Goal: Information Seeking & Learning: Compare options

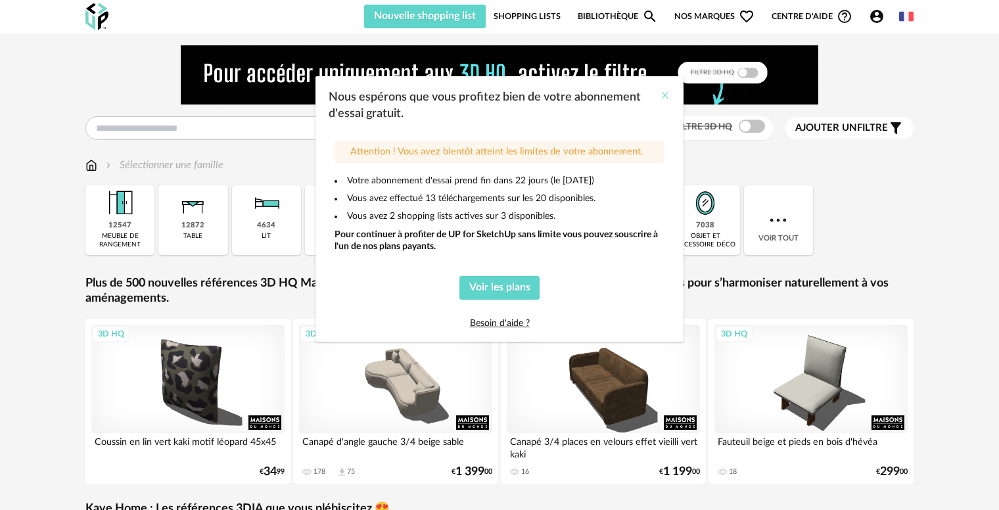
click at [663, 95] on icon "Close" at bounding box center [665, 95] width 11 height 11
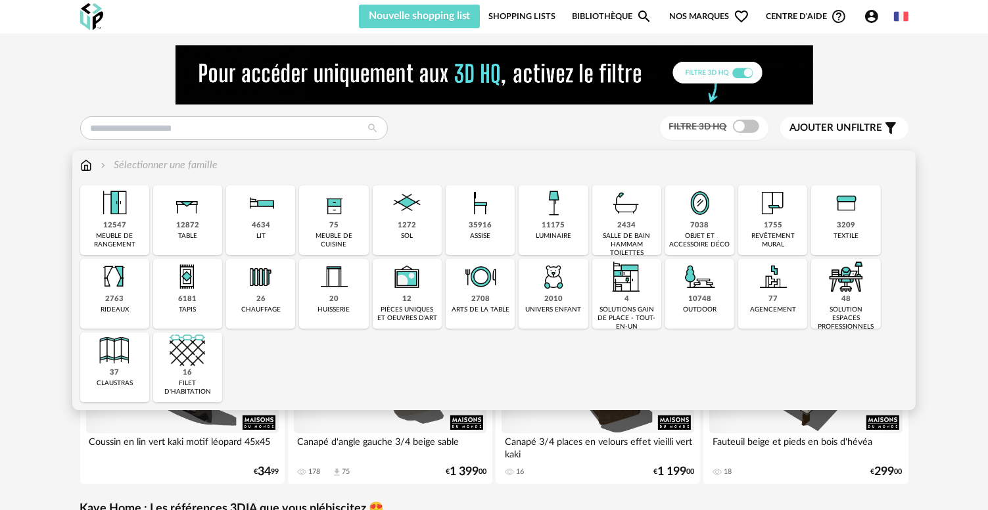
click at [482, 229] on div "35916" at bounding box center [480, 226] width 23 height 10
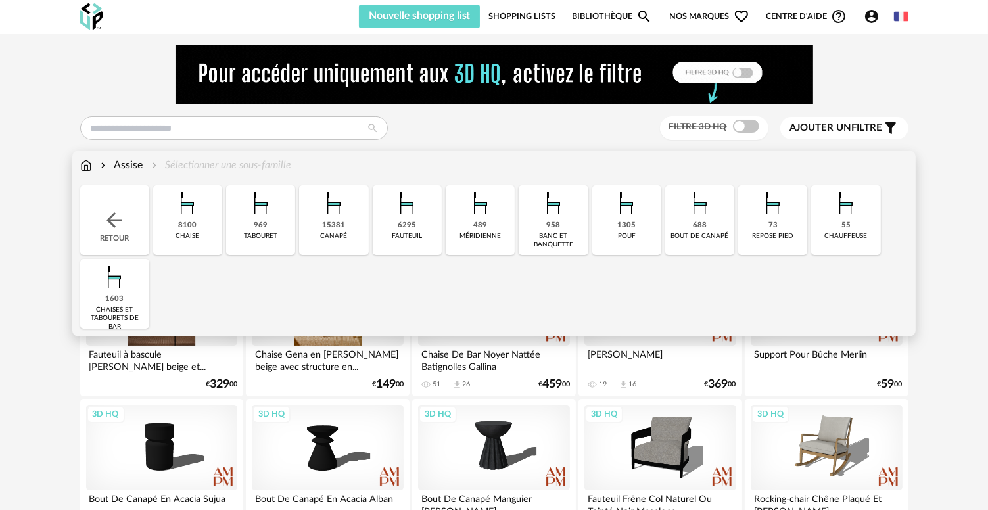
click at [338, 219] on img at bounding box center [333, 202] width 35 height 35
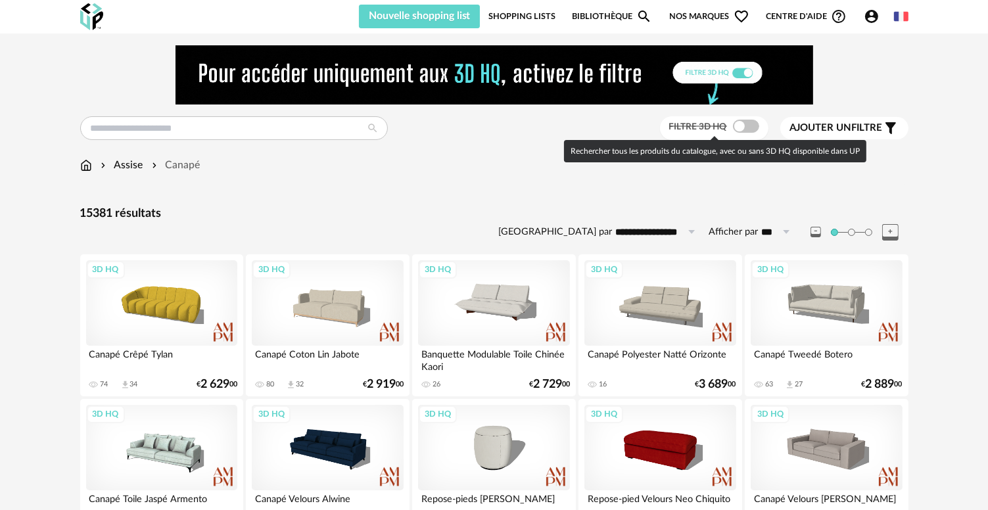
click at [746, 121] on span at bounding box center [746, 126] width 26 height 13
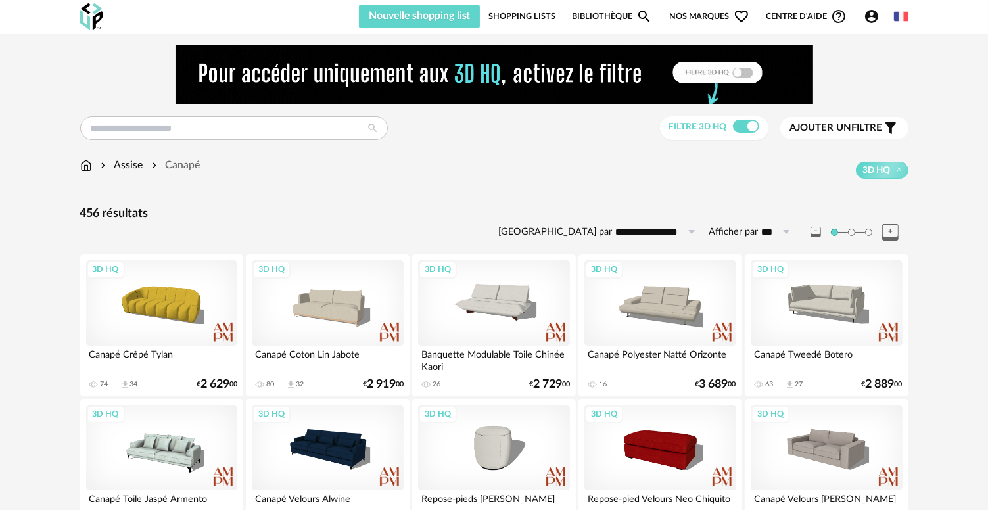
click at [819, 133] on span "Ajouter un filtre" at bounding box center [836, 128] width 93 height 13
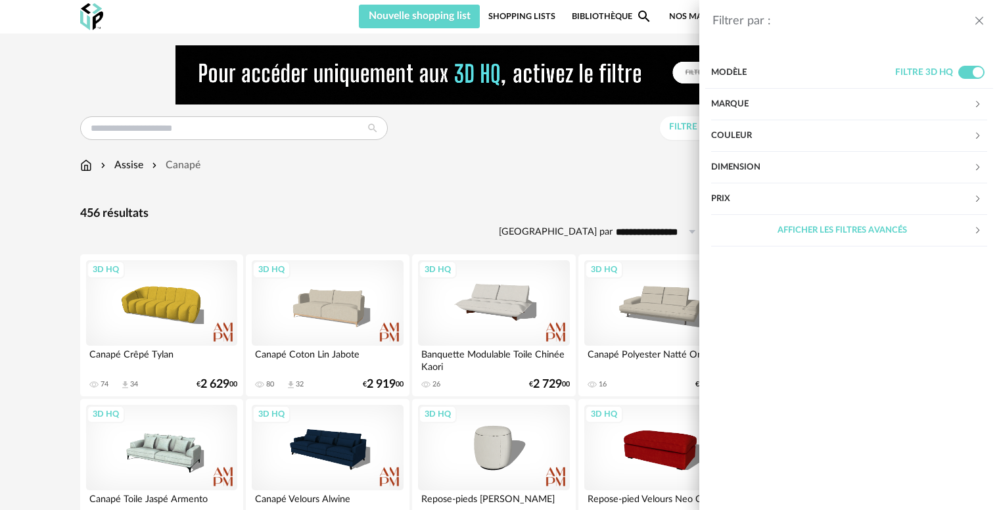
click at [781, 131] on div "Couleur" at bounding box center [842, 136] width 262 height 32
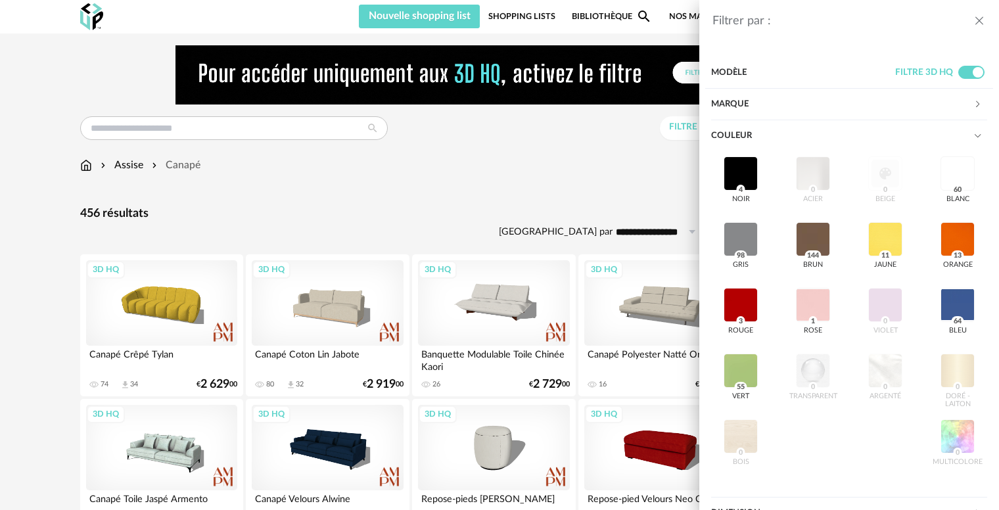
click at [781, 131] on div "Couleur" at bounding box center [842, 136] width 262 height 32
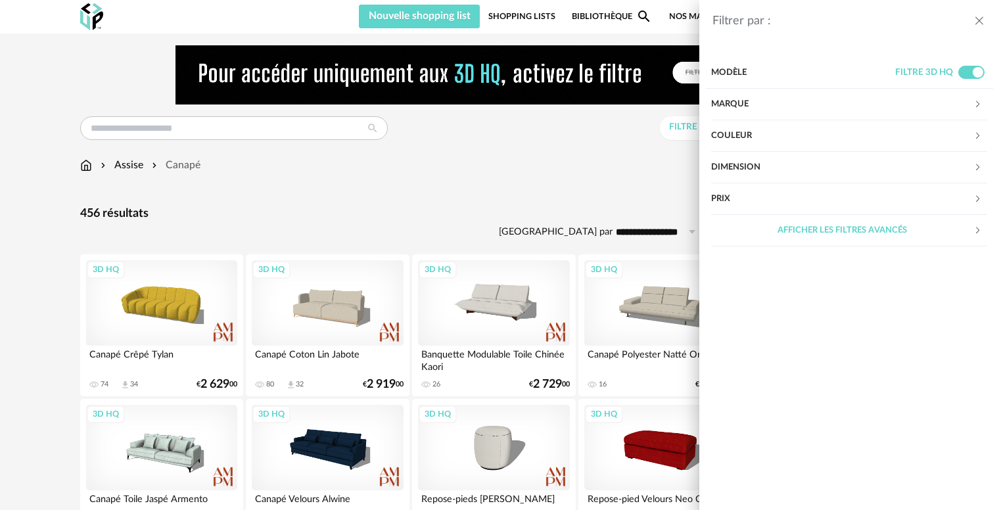
click at [781, 131] on div "Couleur" at bounding box center [842, 136] width 262 height 32
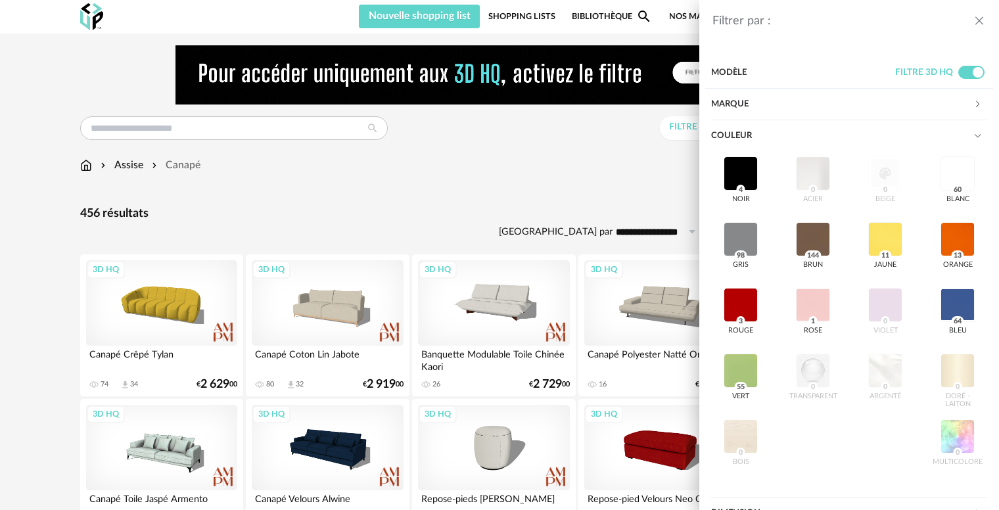
click at [563, 184] on div "Filtrer par : Modèle Filtre 3D HQ Marque &tradition 0 101 Copenhagen 0 366 Conc…" at bounding box center [499, 255] width 999 height 510
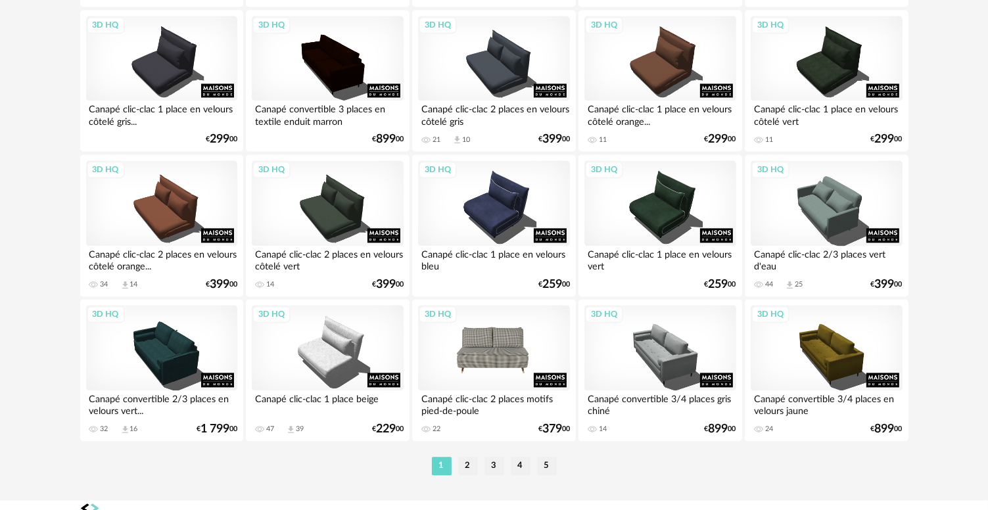
scroll to position [2723, 0]
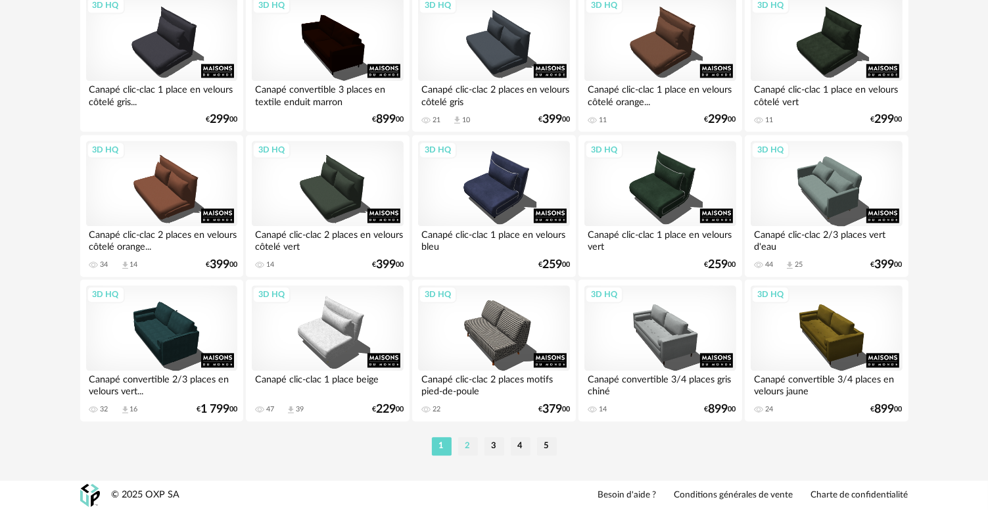
click at [463, 451] on li "2" at bounding box center [468, 446] width 20 height 18
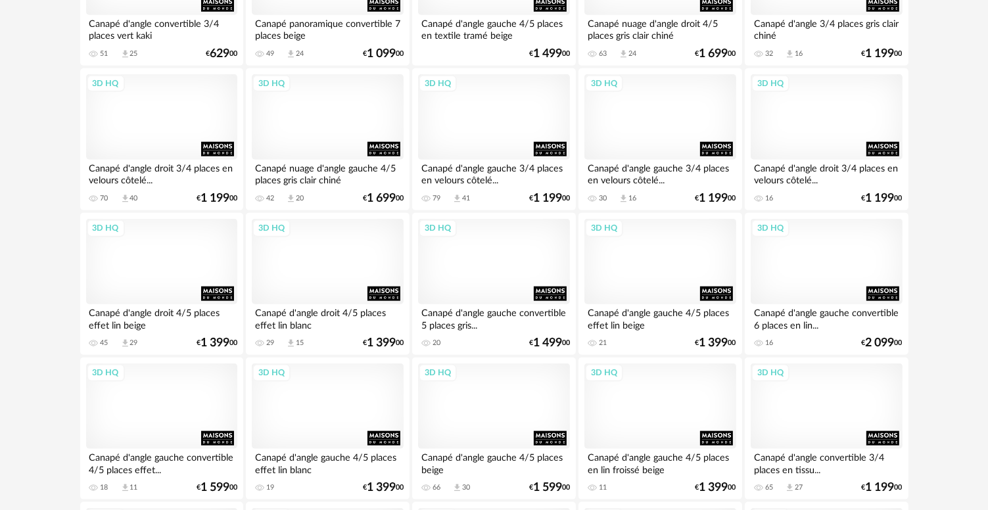
scroll to position [1511, 0]
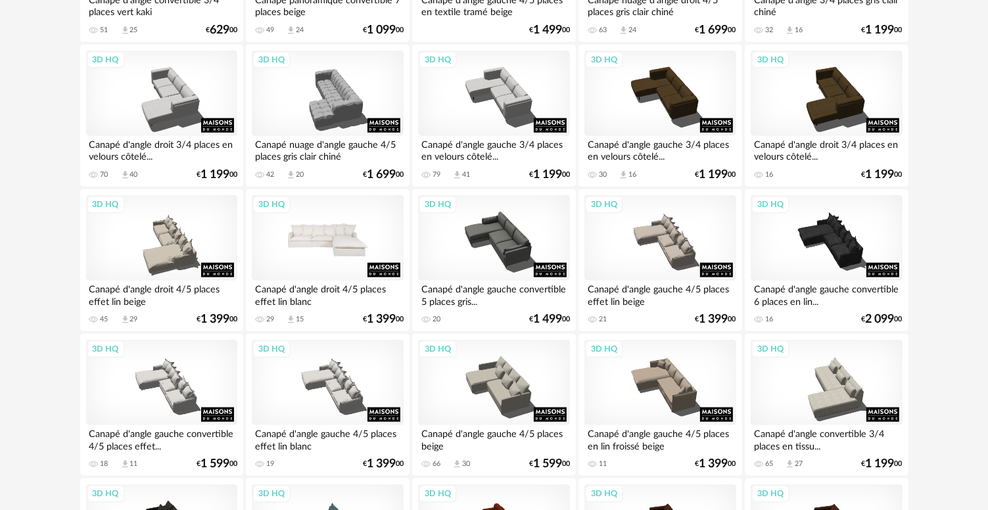
click at [295, 247] on div "3D HQ" at bounding box center [327, 237] width 151 height 85
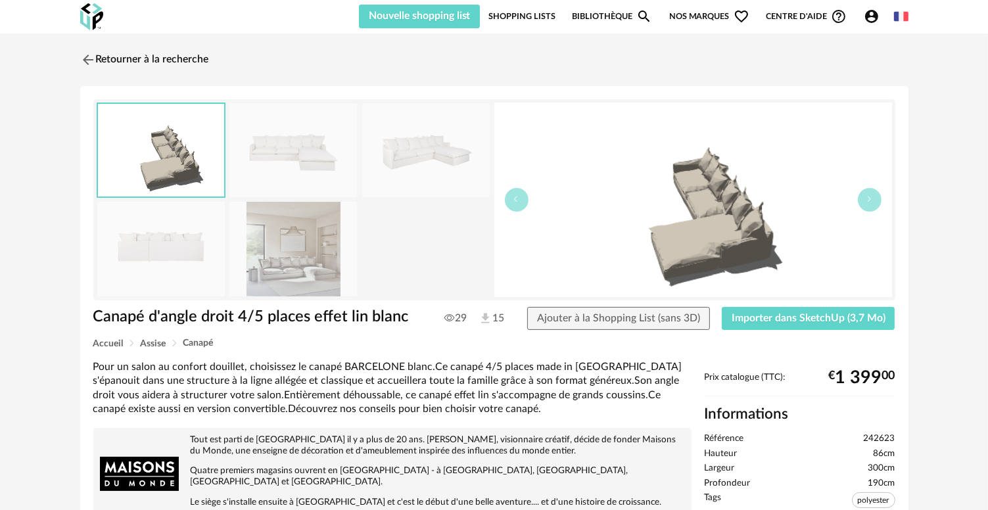
click at [272, 270] on img at bounding box center [292, 249] width 127 height 94
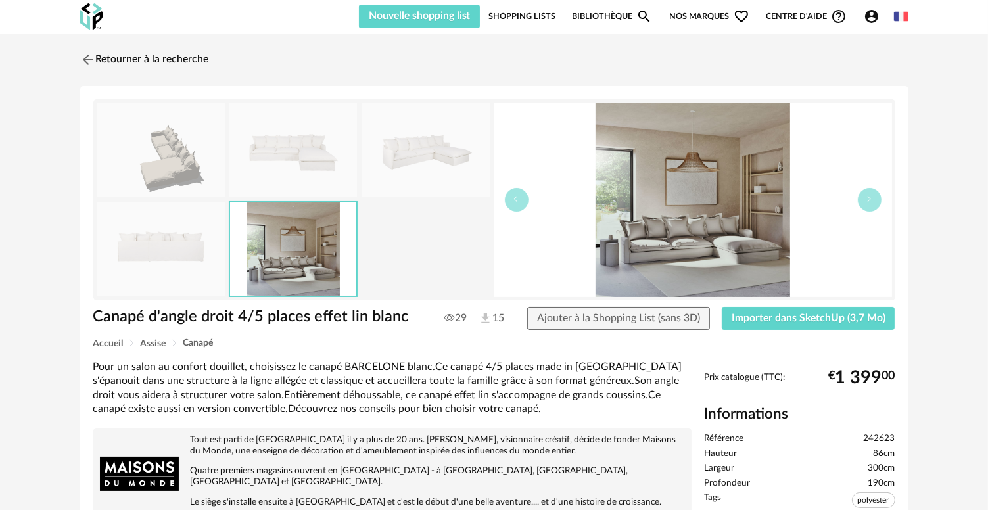
click at [419, 148] on img at bounding box center [425, 150] width 127 height 94
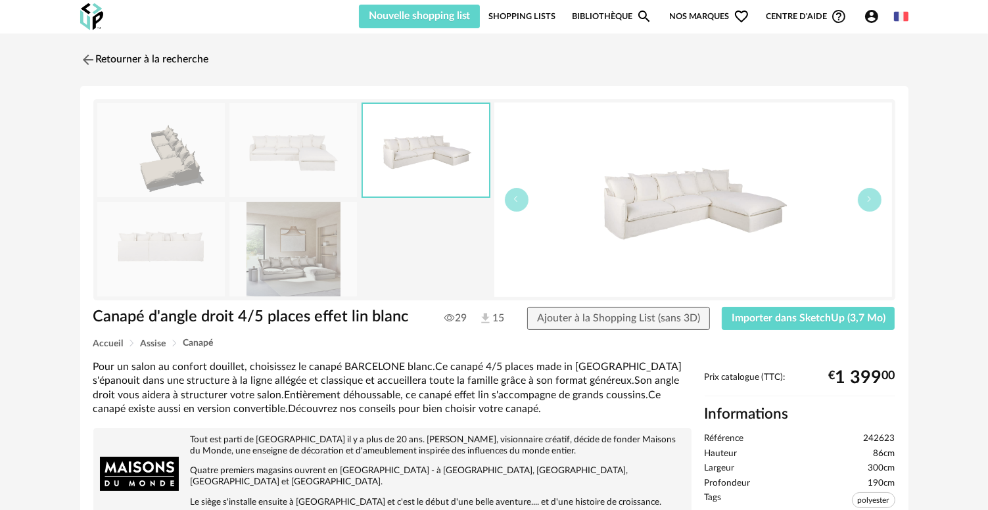
click at [319, 233] on img at bounding box center [292, 249] width 127 height 94
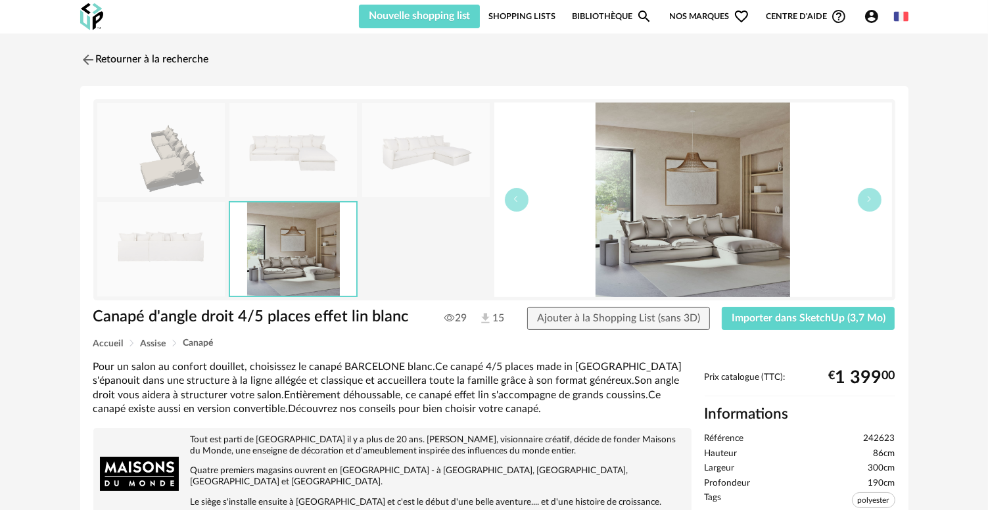
click at [137, 162] on img at bounding box center [160, 150] width 127 height 94
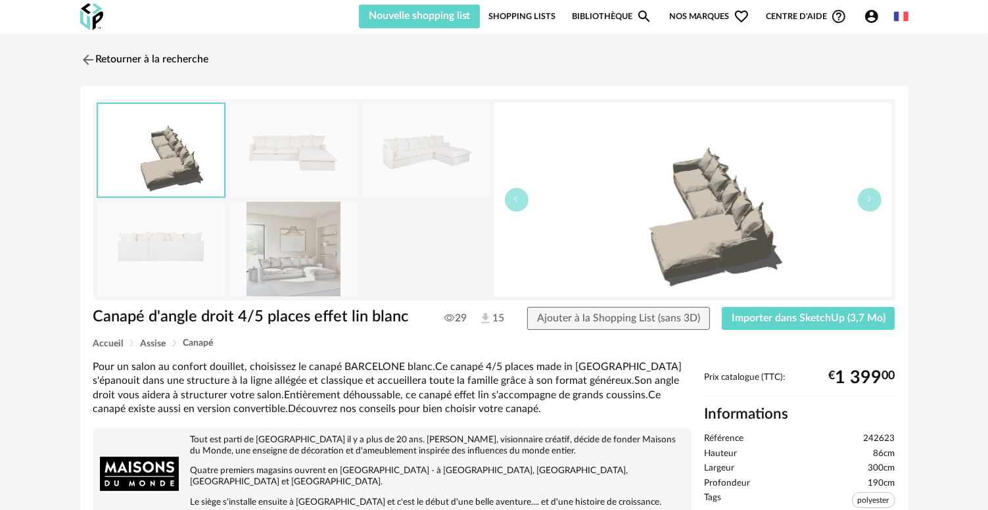
click at [426, 162] on img at bounding box center [425, 150] width 127 height 94
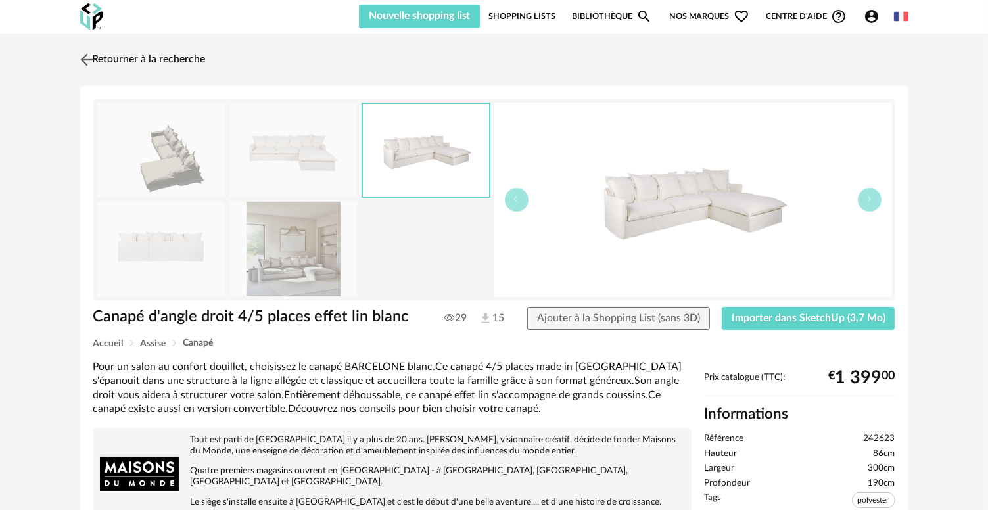
click at [85, 57] on img at bounding box center [86, 59] width 19 height 19
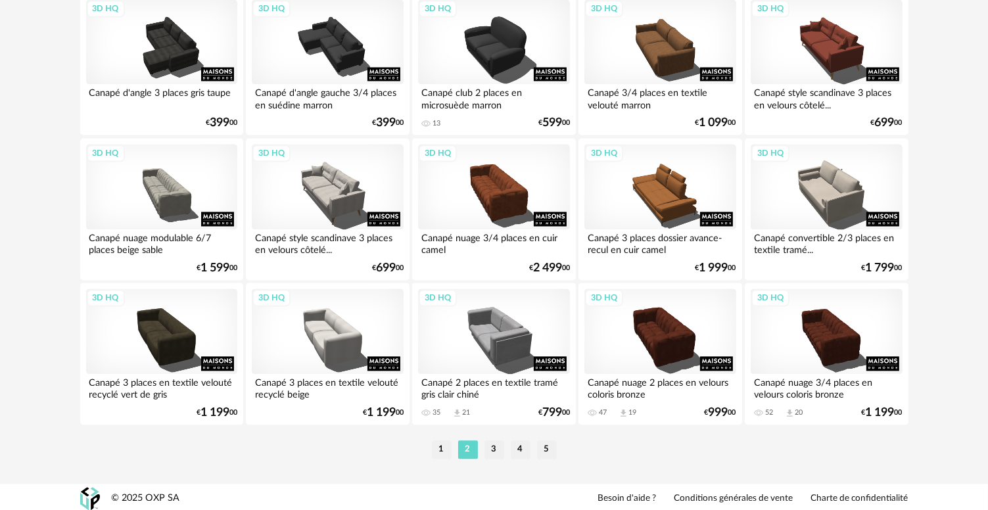
scroll to position [2723, 0]
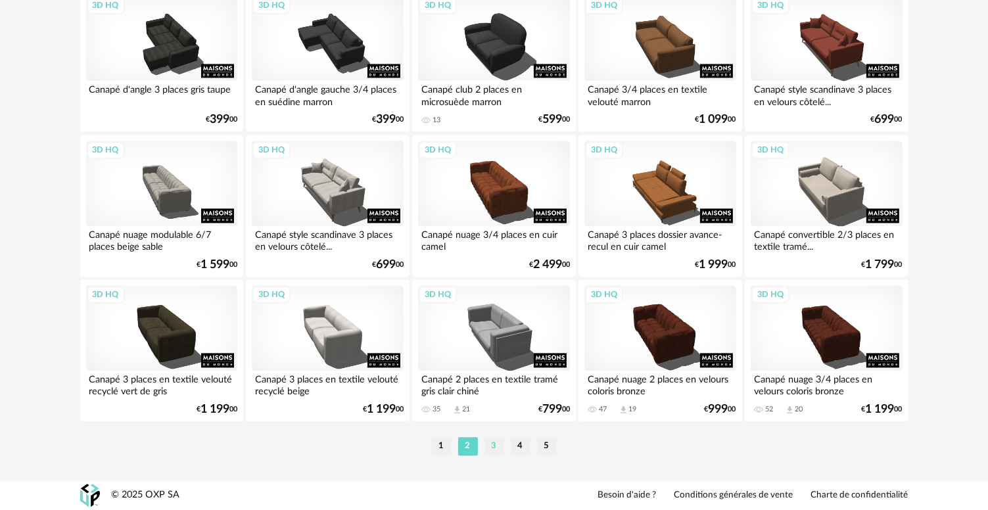
click at [494, 442] on li "3" at bounding box center [494, 446] width 20 height 18
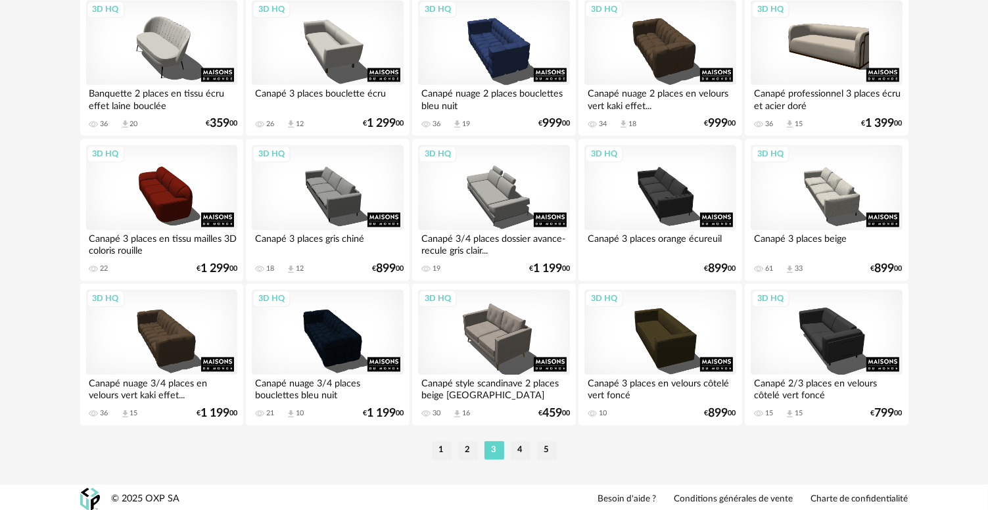
scroll to position [2723, 0]
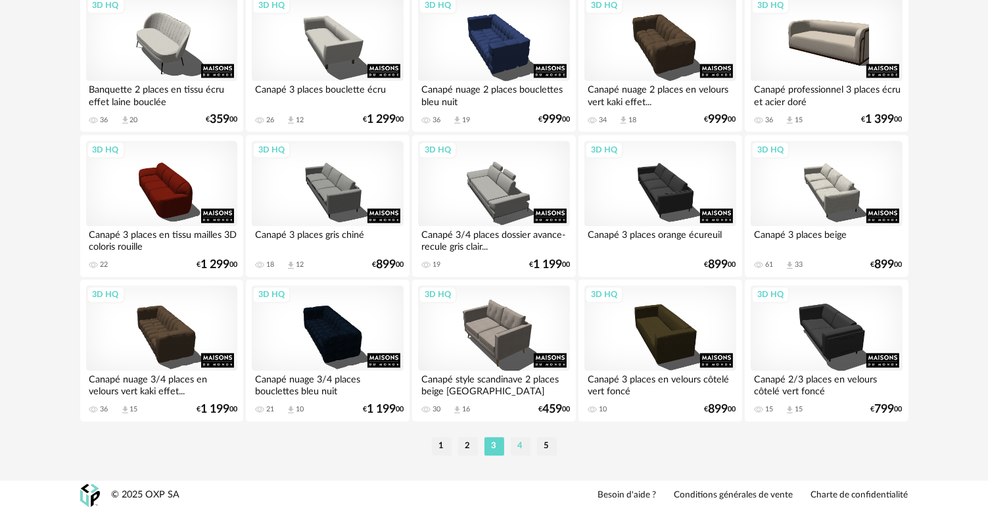
click at [515, 449] on li "4" at bounding box center [521, 446] width 20 height 18
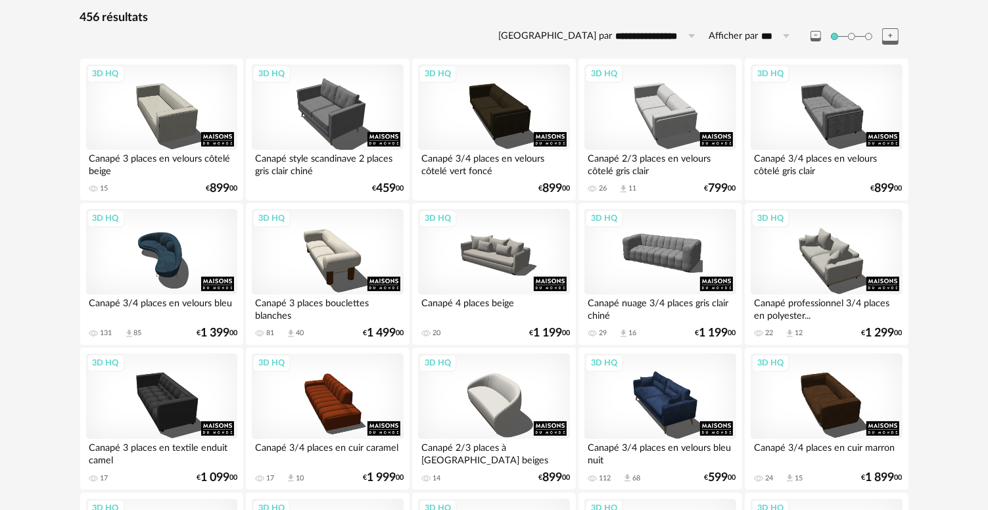
scroll to position [197, 0]
